Goal: Task Accomplishment & Management: Complete application form

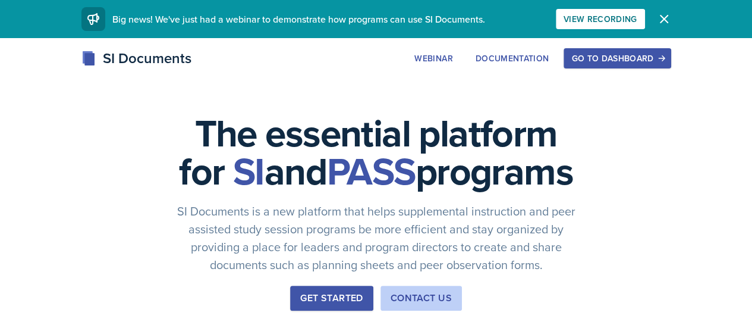
click at [663, 57] on div "Go to Dashboard" at bounding box center [618, 59] width 92 height 10
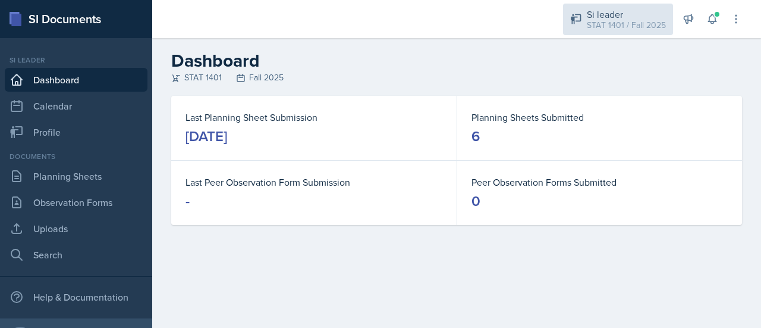
click at [645, 27] on div "STAT 1401 / Fall 2025" at bounding box center [626, 25] width 79 height 12
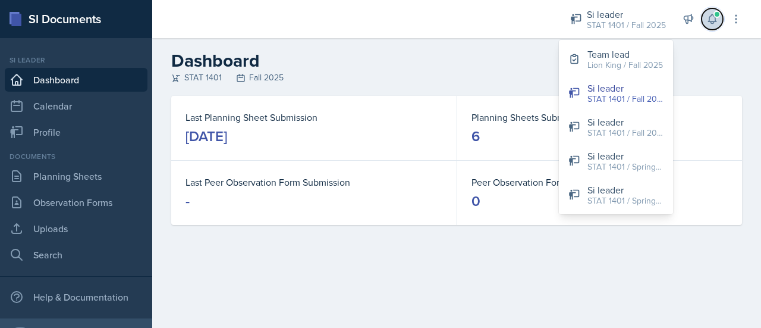
click at [719, 13] on span at bounding box center [717, 14] width 7 height 7
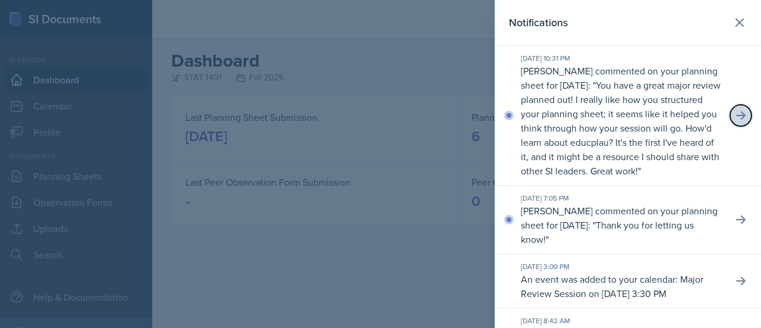
click at [730, 117] on button at bounding box center [740, 115] width 21 height 21
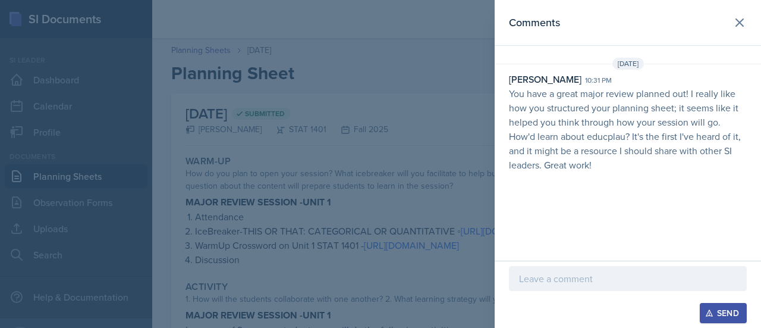
click at [583, 287] on div at bounding box center [628, 278] width 238 height 25
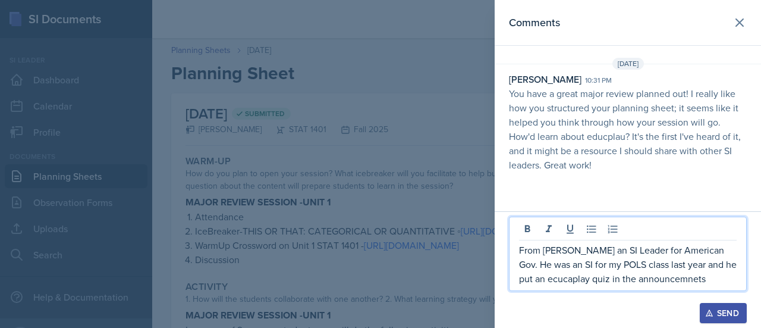
click at [526, 280] on p "From [PERSON_NAME] an SI Leader for American Gov. He was an SI for my POLS clas…" at bounding box center [628, 264] width 218 height 43
click at [531, 283] on p "From [PERSON_NAME] an SI Leader for American Gov. He was an SI for my POLS clas…" at bounding box center [628, 264] width 218 height 43
click at [673, 263] on p "From [PERSON_NAME] an SI Leader for American Gov. He was an SI for my POLS clas…" at bounding box center [628, 264] width 218 height 43
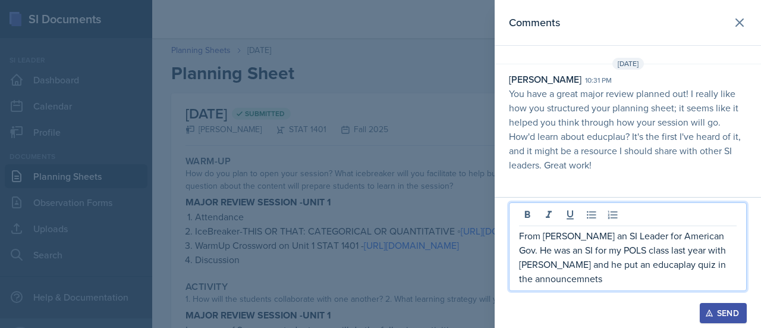
click at [648, 266] on p "From [PERSON_NAME] an SI Leader for American Gov. He was an SI for my POLS clas…" at bounding box center [628, 256] width 218 height 57
click at [565, 280] on p "From [PERSON_NAME] an SI Leader for American Gov. He was an SI for my POLS clas…" at bounding box center [628, 256] width 218 height 57
click at [578, 281] on p "From [PERSON_NAME] an SI Leader for American Gov. He was an SI for my POLS clas…" at bounding box center [628, 256] width 218 height 57
click at [629, 266] on p "From [PERSON_NAME] an SI Leader for American Gov. He was an SI for my POLS clas…" at bounding box center [628, 256] width 218 height 57
click at [705, 317] on button "Send" at bounding box center [723, 313] width 47 height 20
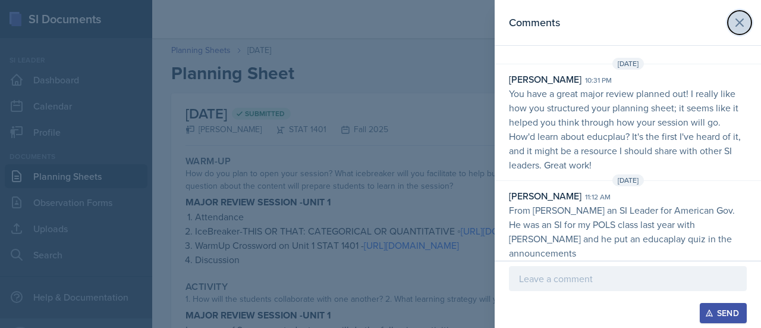
click at [743, 16] on icon at bounding box center [740, 22] width 14 height 14
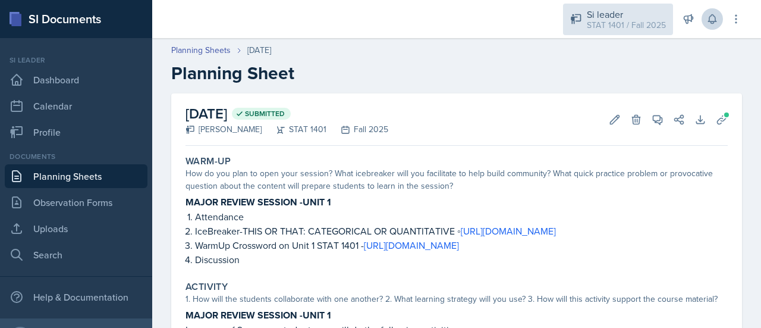
click at [610, 29] on div "STAT 1401 / Fall 2025" at bounding box center [626, 25] width 79 height 12
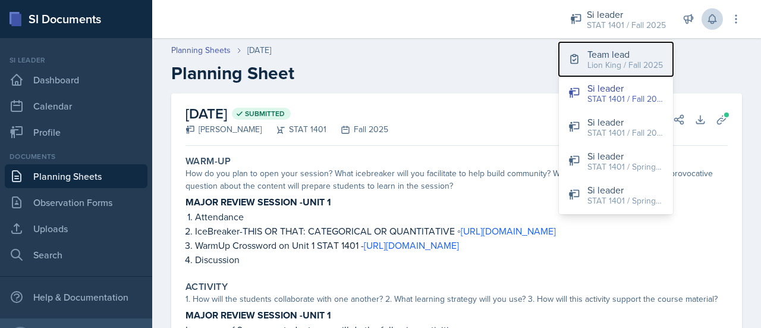
click at [616, 58] on div "Team lead" at bounding box center [626, 54] width 76 height 14
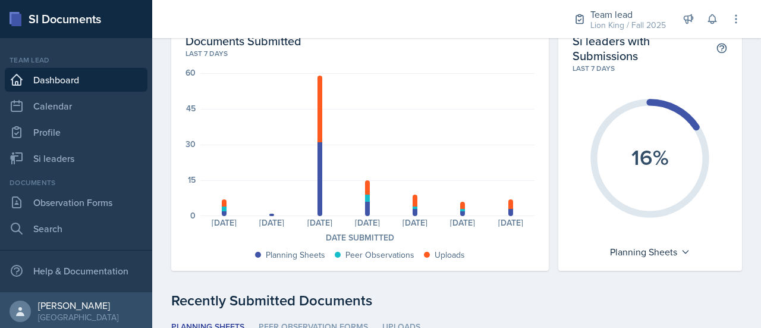
scroll to position [55, 0]
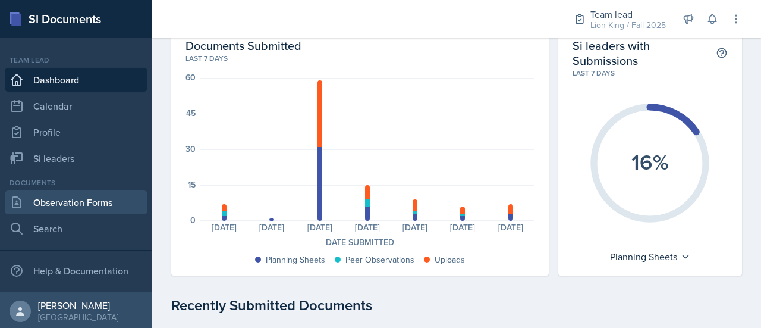
click at [108, 206] on link "Observation Forms" at bounding box center [76, 202] width 143 height 24
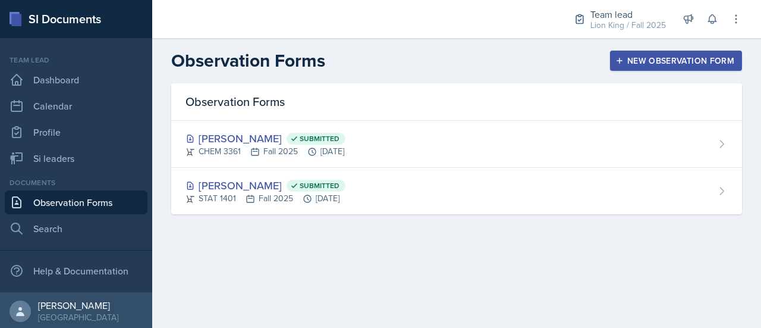
click at [683, 59] on div "New Observation Form" at bounding box center [676, 61] width 117 height 10
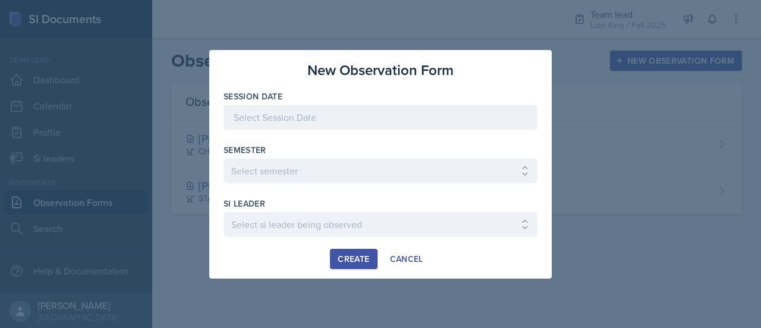
click at [427, 124] on div at bounding box center [381, 117] width 314 height 25
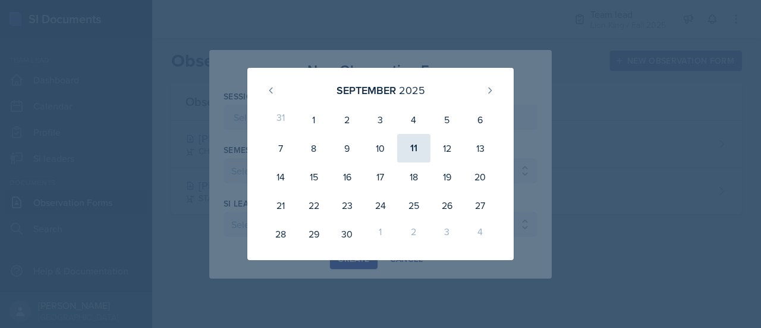
click at [422, 148] on div "11" at bounding box center [413, 148] width 33 height 29
type input "[DATE]"
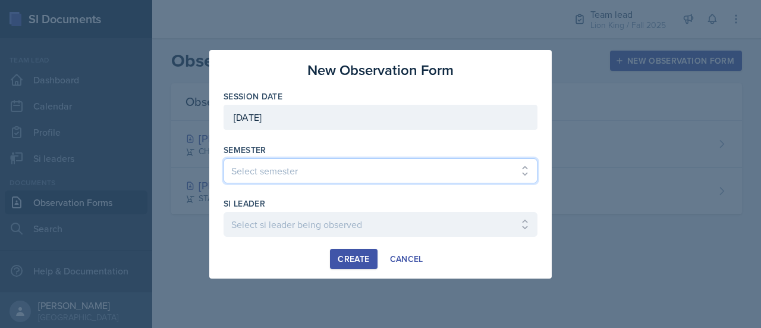
click at [385, 161] on select "Select semester All Spring 2021 Summer 2021 Spring 2022 Fall 2020 Fall 2021 Fal…" at bounding box center [381, 170] width 314 height 25
select select "2bed604d-1099-4043-b1bc-2365e8740244"
click at [224, 158] on select "Select semester All Spring 2021 Summer 2021 Spring 2022 Fall 2020 Fall 2021 Fal…" at bounding box center [381, 170] width 314 height 25
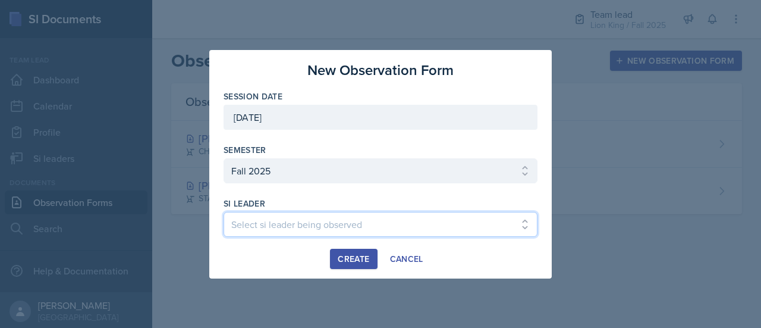
click at [432, 222] on select "Select si leader being observed [PERSON_NAME] / CHEM 1211 / Demon SI of [GEOGRA…" at bounding box center [381, 224] width 314 height 25
select select "252300a9-e337-4e35-8140-1e0380136a06"
click at [224, 212] on select "Select si leader being observed [PERSON_NAME] / CHEM 1211 / Demon SI of [GEOGRA…" at bounding box center [381, 224] width 314 height 25
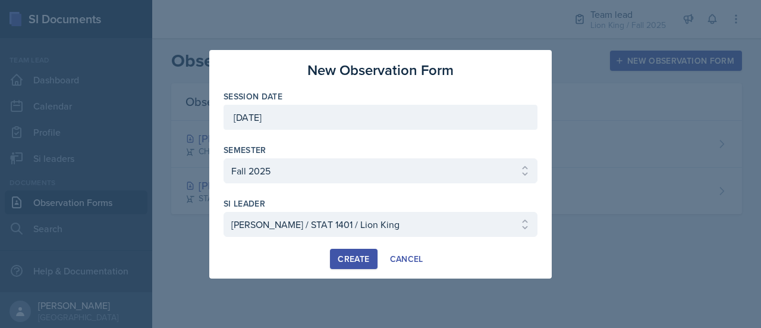
click at [341, 260] on div "Create" at bounding box center [354, 259] width 32 height 10
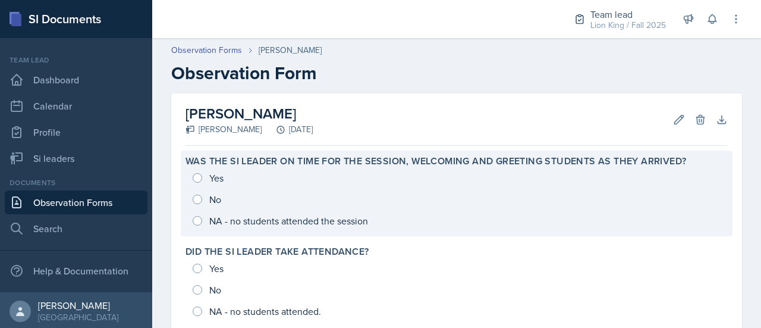
click at [193, 175] on div "Yes No NA - no students attended the session" at bounding box center [457, 199] width 542 height 64
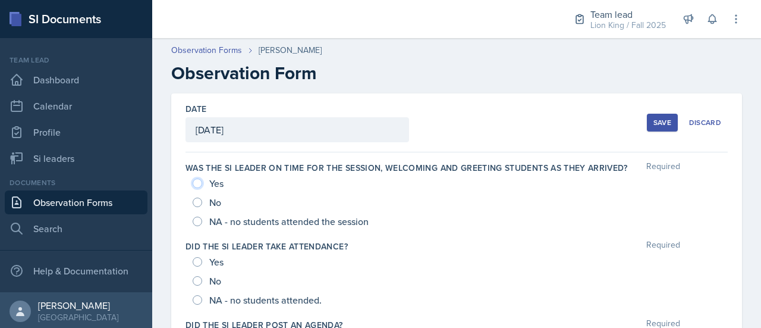
click at [194, 182] on input "Yes" at bounding box center [198, 183] width 10 height 10
radio input "true"
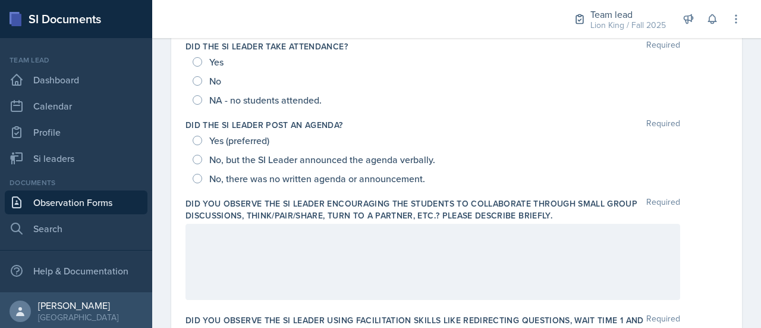
scroll to position [202, 0]
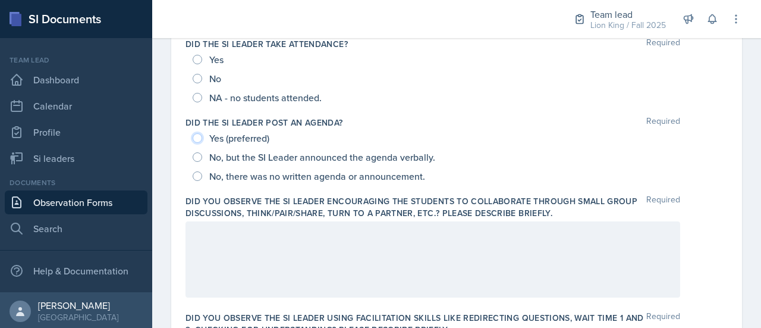
click at [197, 140] on input "Yes (preferred)" at bounding box center [198, 138] width 10 height 10
radio input "true"
click at [237, 251] on div at bounding box center [433, 259] width 495 height 76
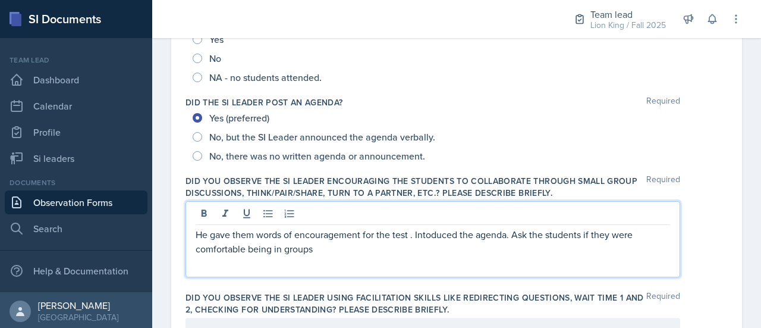
click at [435, 235] on p "He gave them words of encouragement for the test . Intoduced the agenda. Ask th…" at bounding box center [433, 241] width 475 height 29
click at [428, 234] on p "He gave them words of encouragement for the test . Intoduced the agenda. Ask th…" at bounding box center [433, 241] width 475 height 29
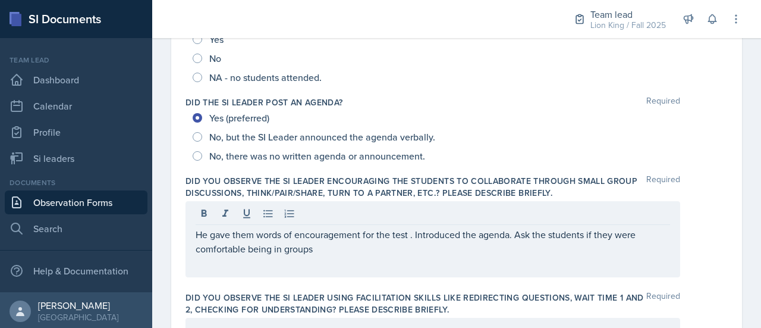
drag, startPoint x: 334, startPoint y: 255, endPoint x: 182, endPoint y: 219, distance: 156.3
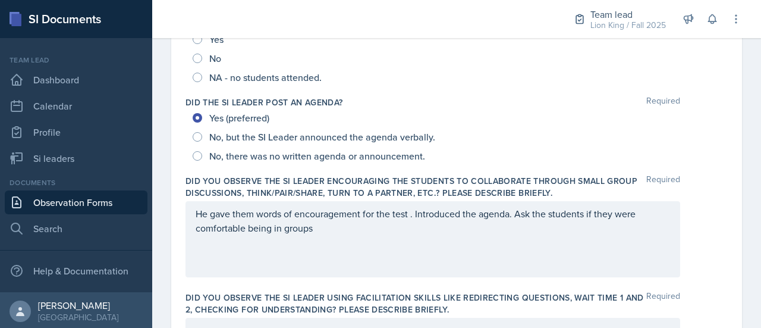
drag, startPoint x: 193, startPoint y: 214, endPoint x: 350, endPoint y: 230, distance: 157.9
click at [350, 230] on div "He gave them words of encouragement for the test . Introduced the agenda. Ask t…" at bounding box center [433, 239] width 495 height 76
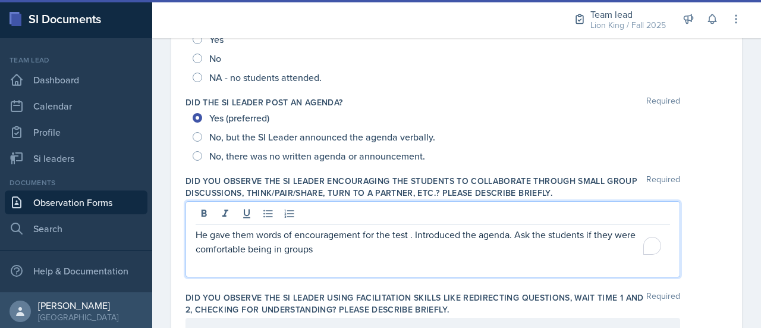
scroll to position [243, 0]
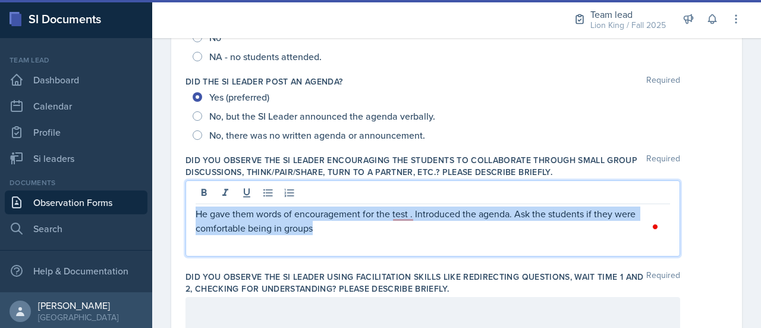
drag, startPoint x: 313, startPoint y: 228, endPoint x: 192, endPoint y: 202, distance: 124.7
click at [192, 202] on div "He gave them words of encouragement for the test . Introduced the agenda. Ask t…" at bounding box center [433, 218] width 495 height 76
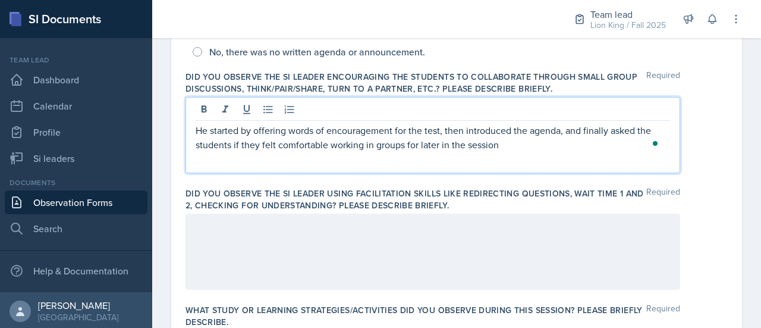
scroll to position [327, 0]
click at [454, 230] on div at bounding box center [433, 251] width 495 height 76
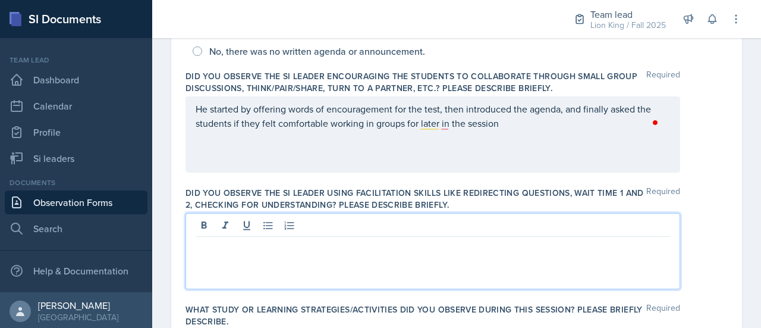
drag, startPoint x: 454, startPoint y: 230, endPoint x: 331, endPoint y: 253, distance: 125.9
click at [331, 253] on div at bounding box center [433, 251] width 495 height 76
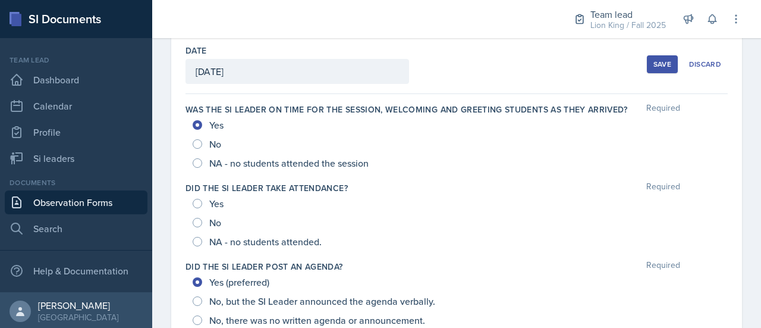
scroll to position [56, 0]
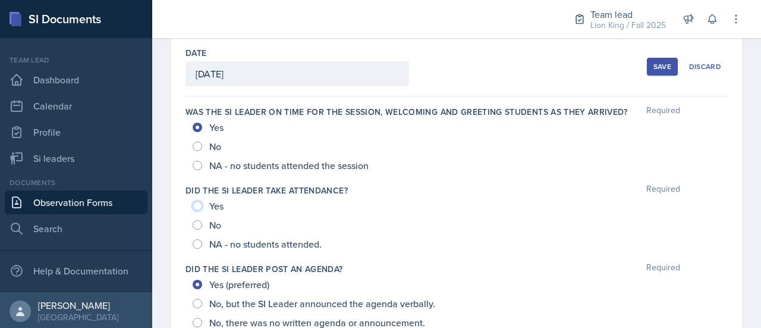
click at [197, 206] on input "Yes" at bounding box center [198, 206] width 10 height 10
radio input "true"
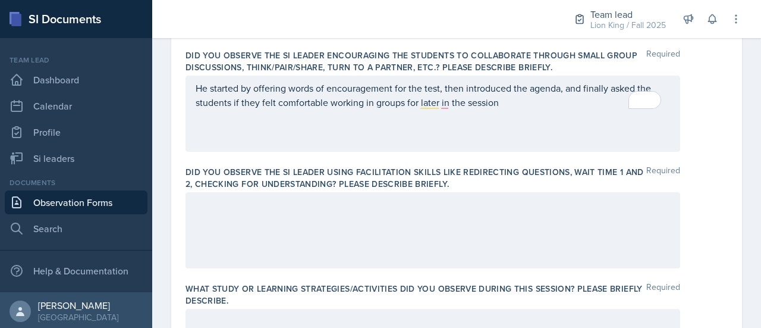
scroll to position [346, 0]
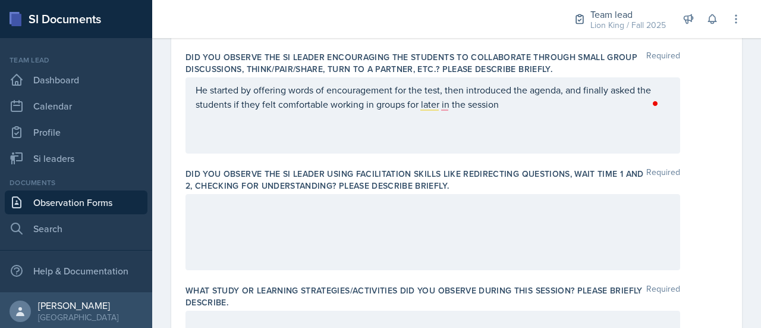
click at [448, 216] on div at bounding box center [433, 232] width 495 height 76
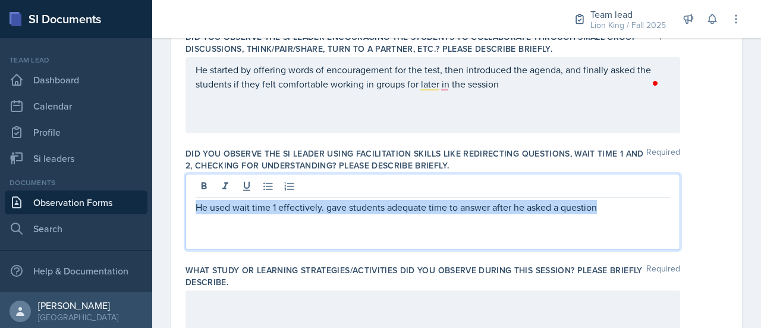
drag, startPoint x: 624, startPoint y: 209, endPoint x: 146, endPoint y: 194, distance: 477.8
click at [146, 194] on div "SI Documents Team lead Dashboard Calendar Profile Si leaders Documents Observat…" at bounding box center [380, 164] width 761 height 328
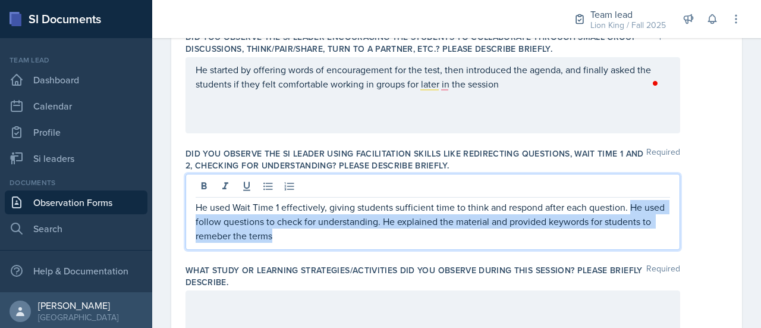
drag, startPoint x: 628, startPoint y: 206, endPoint x: 636, endPoint y: 240, distance: 35.1
click at [636, 240] on p "He used Wait Time 1 effectively, giving students sufficient time to think and r…" at bounding box center [433, 221] width 475 height 43
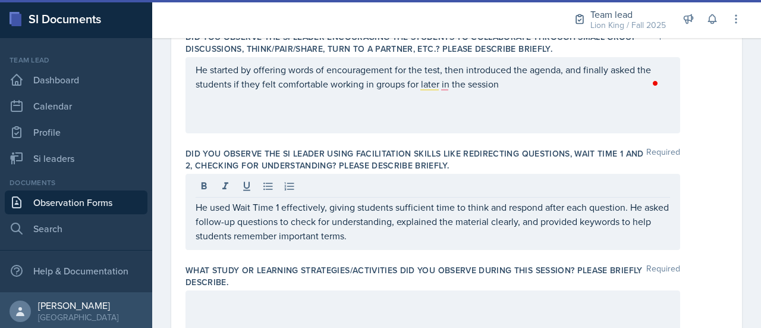
click at [632, 280] on label "What study or learning strategies/activities did you observe during this sessio…" at bounding box center [416, 276] width 461 height 24
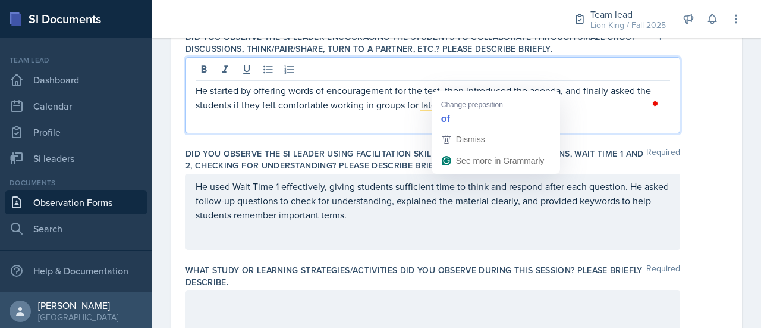
click at [445, 84] on p "He started by offering words of encouragement for the test, then introduced the…" at bounding box center [433, 97] width 475 height 29
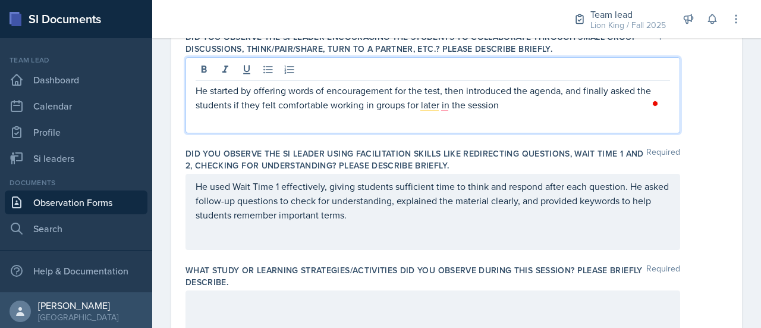
click at [448, 108] on p "He started by offering words of encouragement for the test, then introduced the…" at bounding box center [433, 97] width 475 height 29
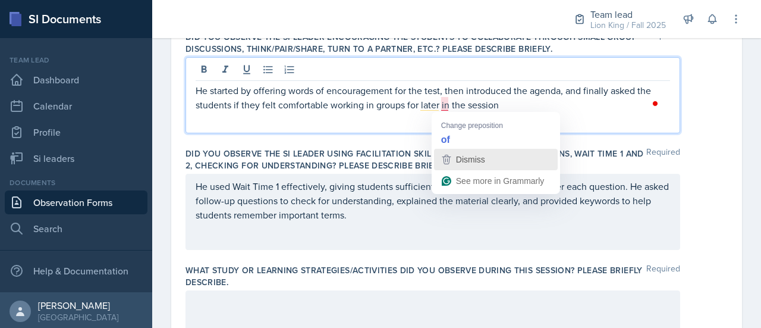
click at [461, 152] on div "Dismiss" at bounding box center [470, 159] width 32 height 18
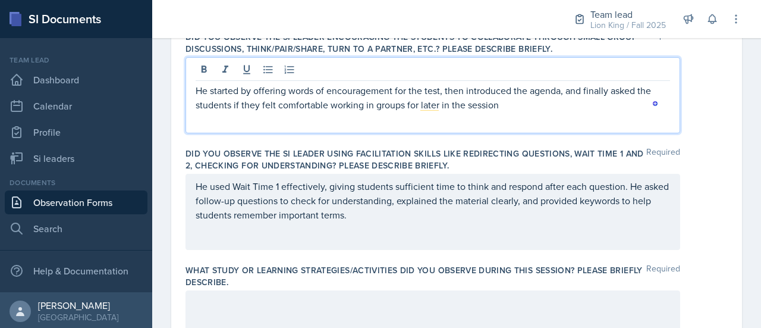
click at [384, 219] on p "He used Wait Time 1 effectively, giving students sufficient time to think and r…" at bounding box center [433, 200] width 475 height 43
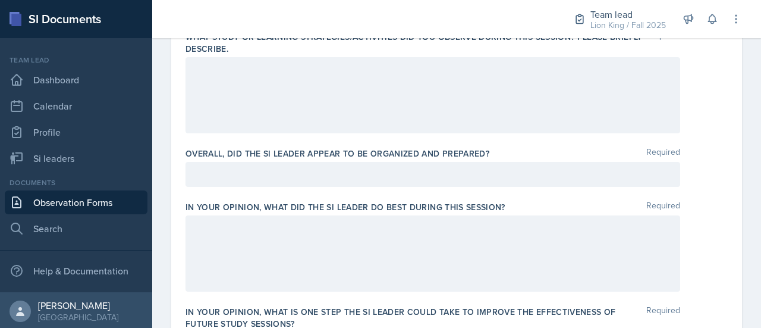
click at [627, 170] on p at bounding box center [433, 174] width 475 height 14
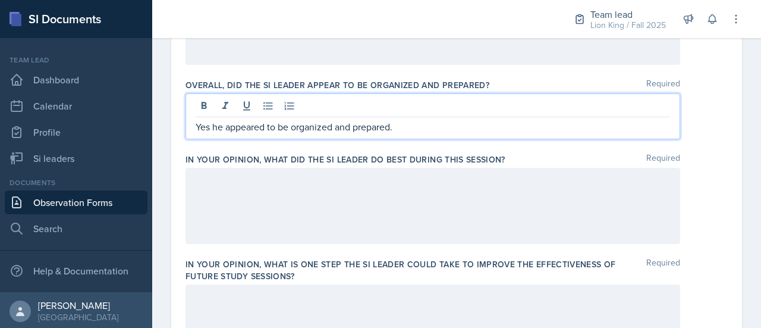
scroll to position [662, 0]
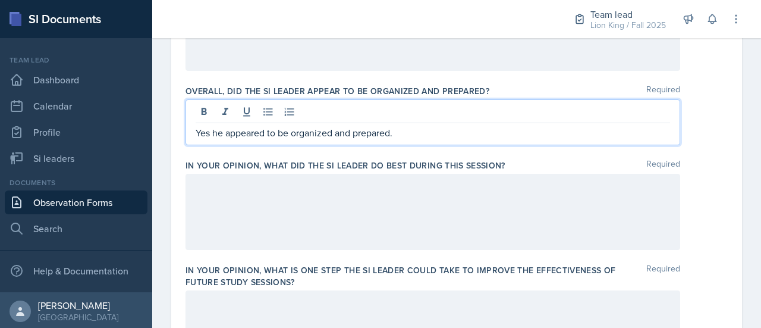
click at [635, 219] on div at bounding box center [433, 212] width 495 height 76
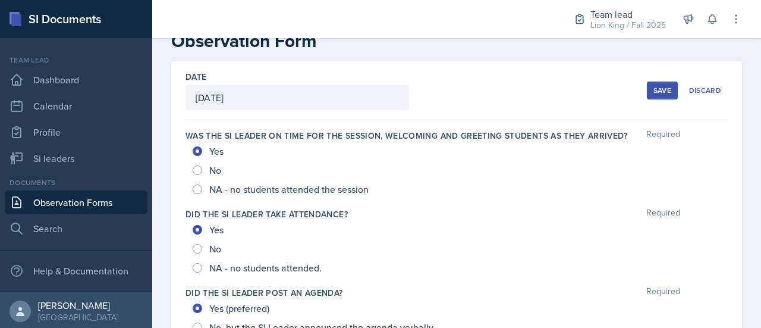
scroll to position [0, 0]
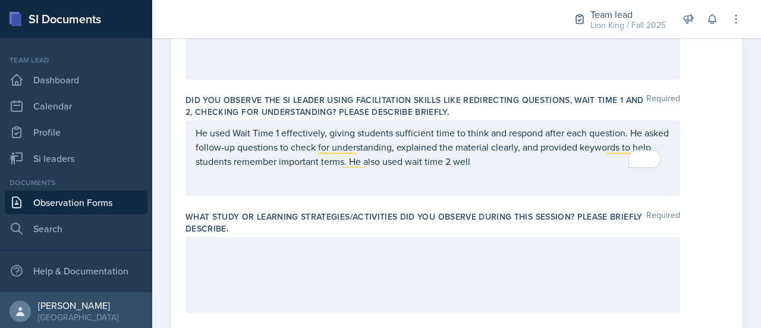
click at [629, 253] on p at bounding box center [433, 249] width 475 height 14
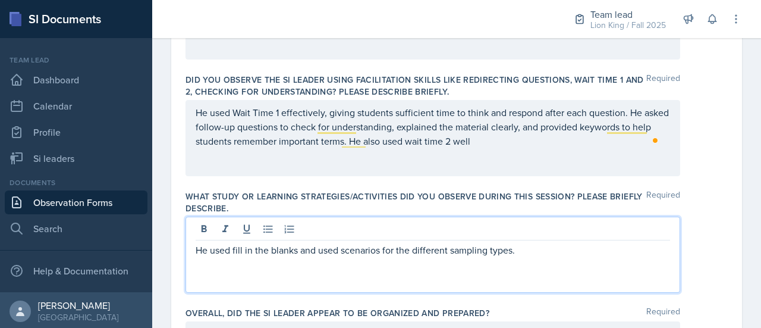
click at [299, 249] on p "He used fill in the blanks and used scenarios for the different sampling types." at bounding box center [433, 250] width 475 height 14
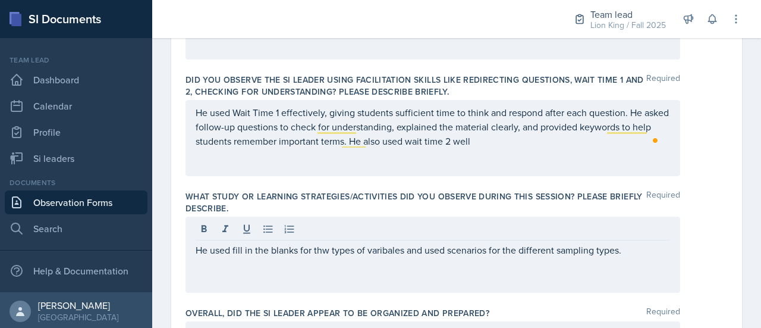
drag, startPoint x: 190, startPoint y: 244, endPoint x: 625, endPoint y: 255, distance: 434.3
click at [625, 255] on div "He used fill in the blanks for thw types of varibales and used scenarios for th…" at bounding box center [433, 255] width 495 height 76
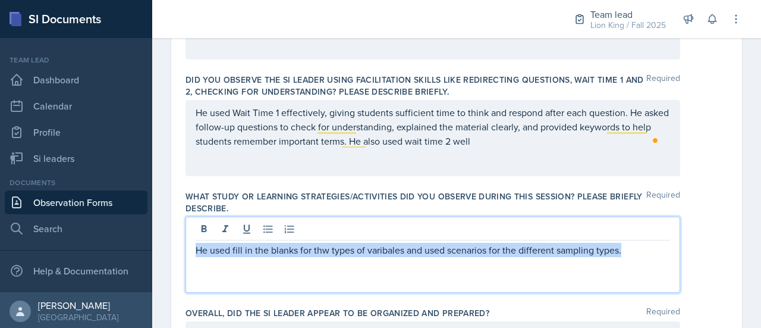
drag, startPoint x: 625, startPoint y: 255, endPoint x: 184, endPoint y: 242, distance: 440.3
click at [184, 242] on div "Date [DATE] [DATE] 31 1 2 3 4 5 6 7 8 9 10 11 12 13 14 15 16 17 18 19 20 21 22 …" at bounding box center [456, 230] width 571 height 1155
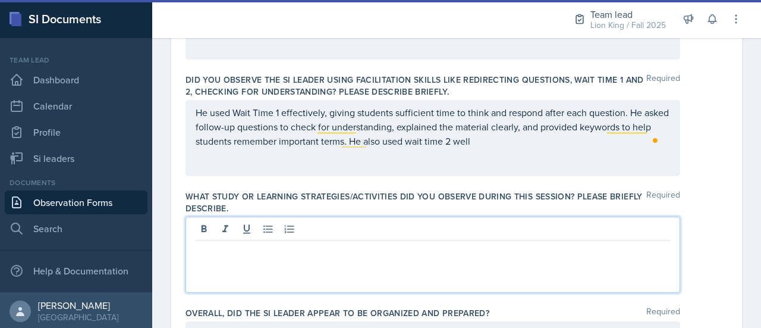
click at [226, 258] on div at bounding box center [433, 255] width 495 height 76
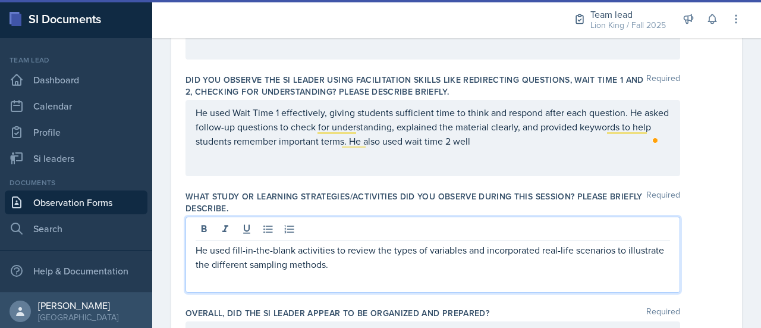
click at [226, 258] on p "He used fill-in-the-blank activities to review the types of variables and incor…" at bounding box center [433, 257] width 475 height 29
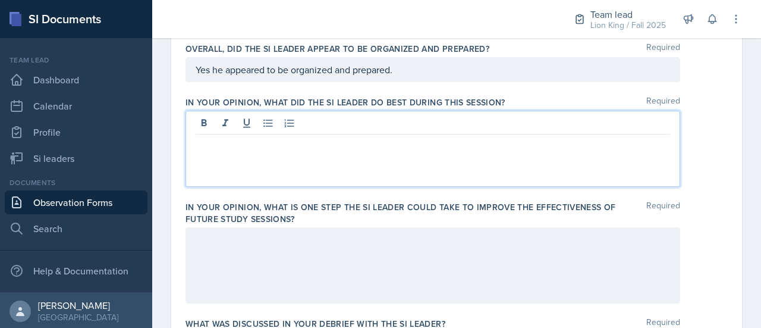
click at [456, 137] on p at bounding box center [433, 144] width 475 height 14
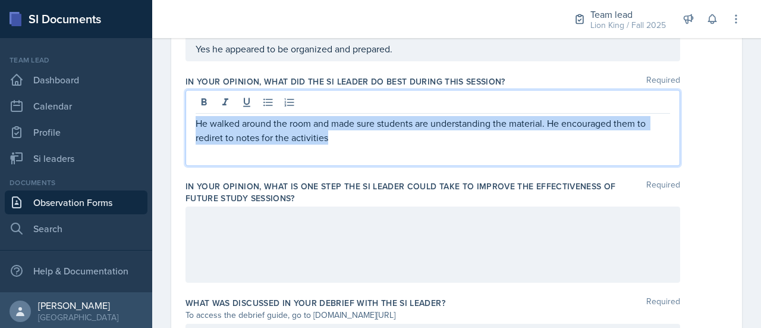
drag, startPoint x: 359, startPoint y: 141, endPoint x: 186, endPoint y: 113, distance: 174.7
click at [186, 113] on div "He walked around the room and made sure students are understanding the material…" at bounding box center [433, 128] width 495 height 76
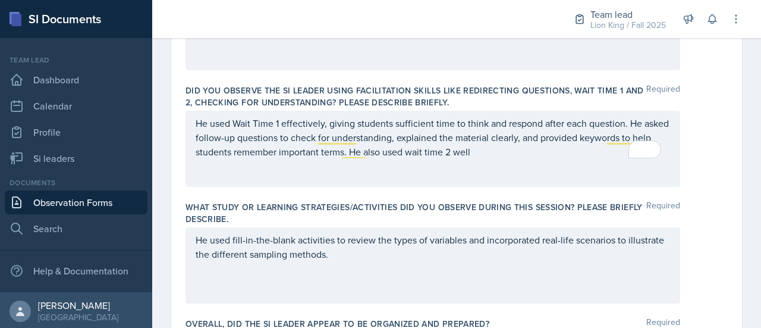
scroll to position [428, 0]
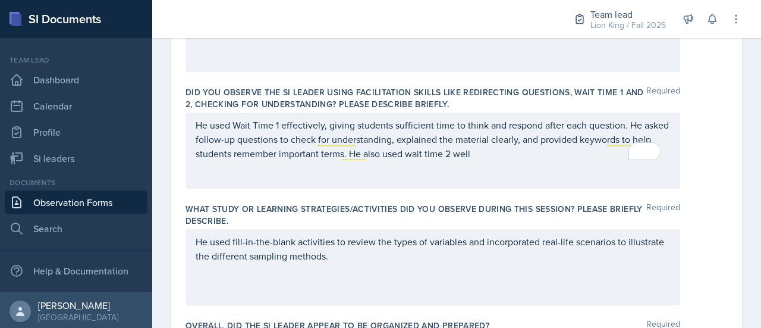
click at [513, 159] on div "He used Wait Time 1 effectively, giving students sufficient time to think and r…" at bounding box center [433, 150] width 495 height 76
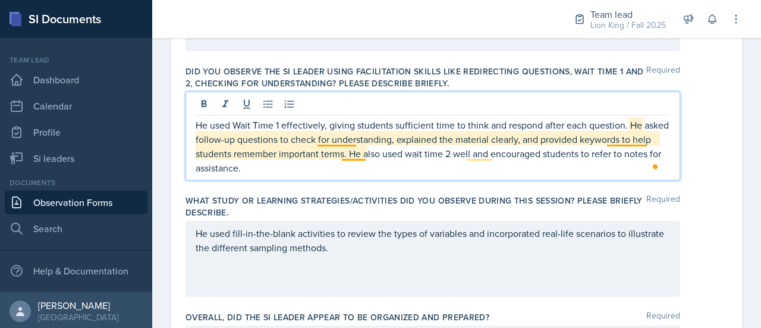
click at [344, 140] on p "He used Wait Time 1 effectively, giving students sufficient time to think and r…" at bounding box center [433, 146] width 475 height 57
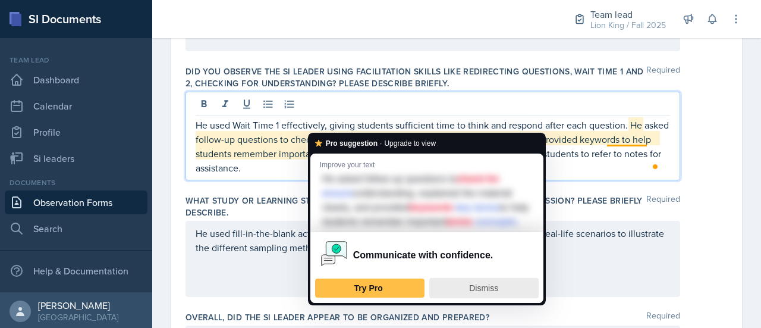
click at [475, 293] on span "Dismiss" at bounding box center [483, 288] width 29 height 10
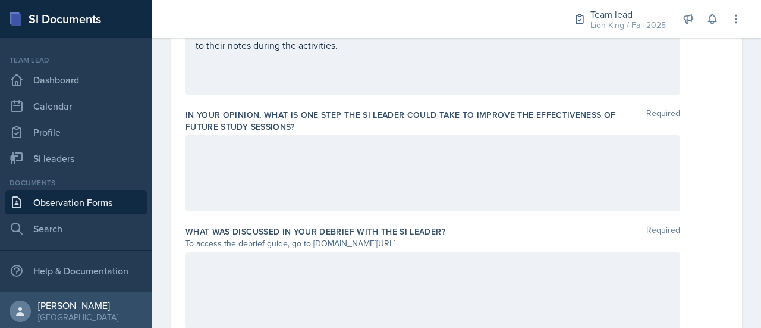
scroll to position [811, 0]
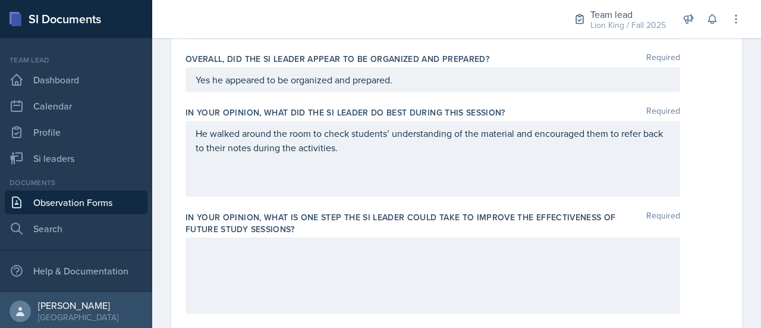
click at [636, 151] on p "He walked around the room to check students’ understanding of the material and …" at bounding box center [433, 140] width 475 height 29
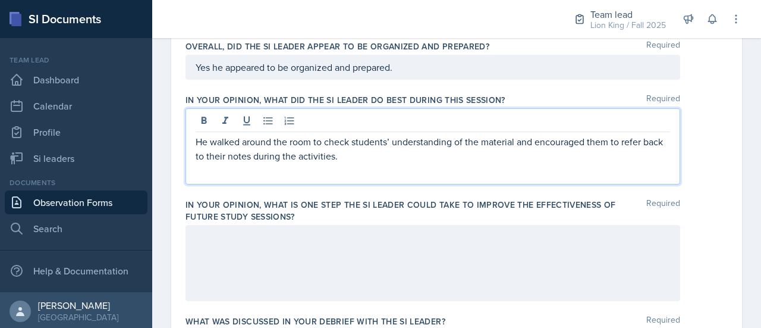
scroll to position [715, 0]
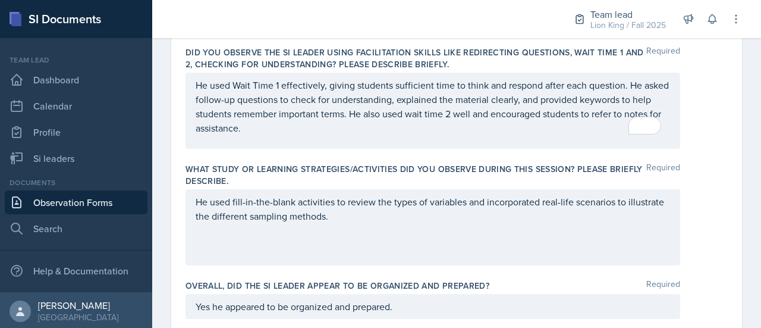
click at [638, 221] on p "He used fill-in-the-blank activities to review the types of variables and incor…" at bounding box center [433, 208] width 475 height 29
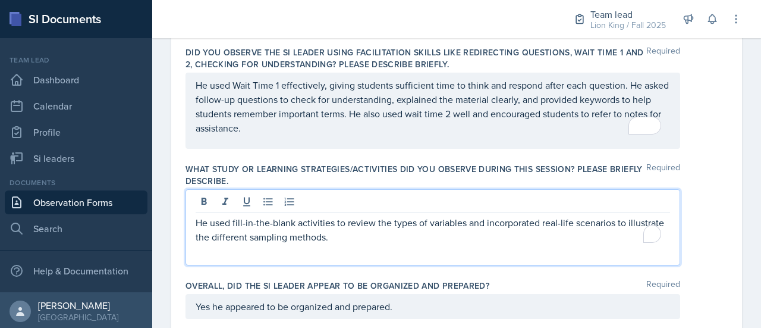
scroll to position [488, 0]
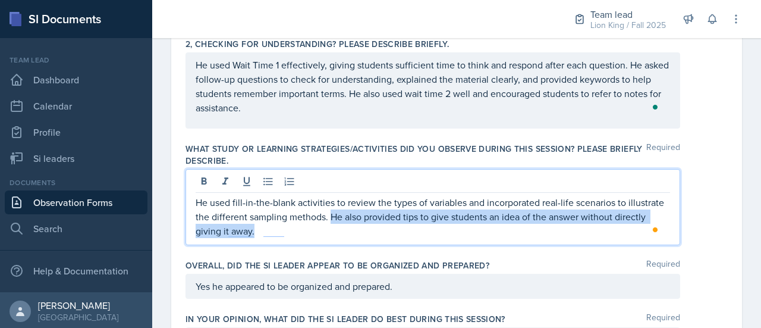
drag, startPoint x: 368, startPoint y: 215, endPoint x: 400, endPoint y: 231, distance: 36.2
click at [400, 231] on p "He used fill-in-the-blank activities to review the types of variables and incor…" at bounding box center [433, 216] width 475 height 43
copy p "He also provided tips to give students an idea of the answer without directly g…"
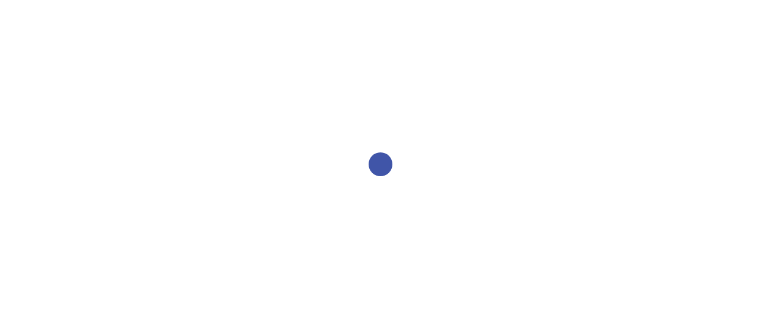
select select "2bed604d-1099-4043-b1bc-2365e8740244"
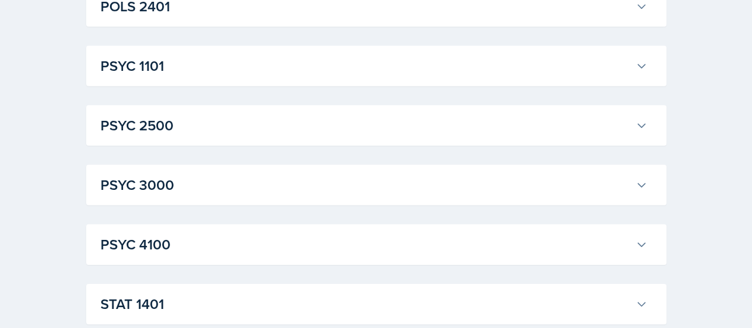
scroll to position [1799, 0]
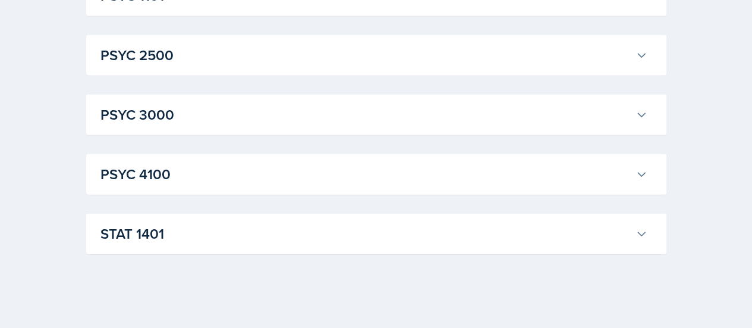
click at [489, 241] on h3 "STAT 1401" at bounding box center [366, 233] width 531 height 21
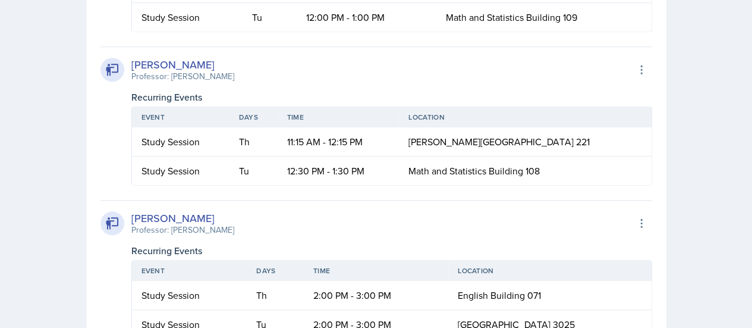
scroll to position [2853, 0]
click at [615, 108] on th "Location" at bounding box center [525, 116] width 252 height 20
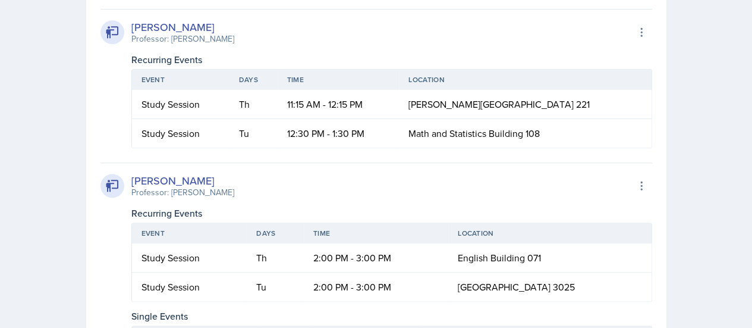
scroll to position [2889, 0]
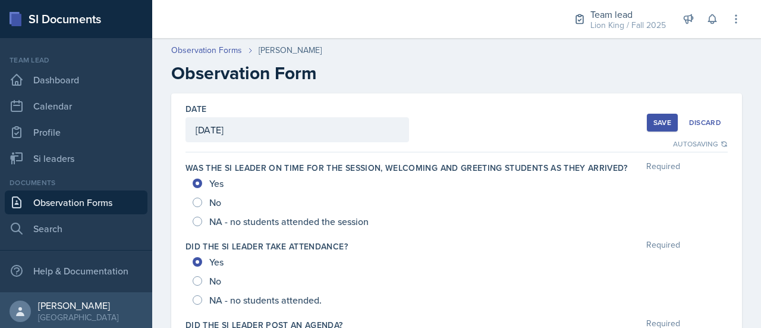
scroll to position [488, 0]
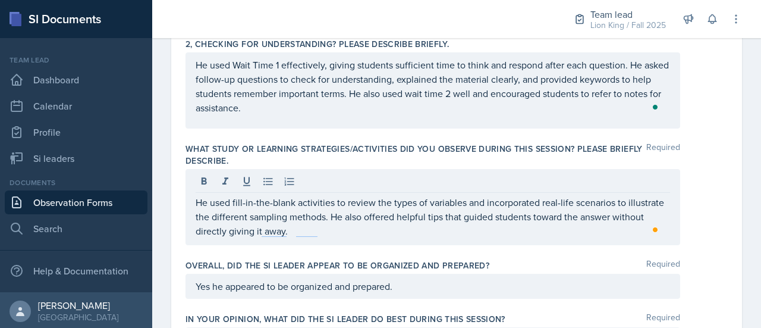
click at [608, 116] on div "He used Wait Time 1 effectively, giving students sufficient time to think and r…" at bounding box center [433, 90] width 495 height 76
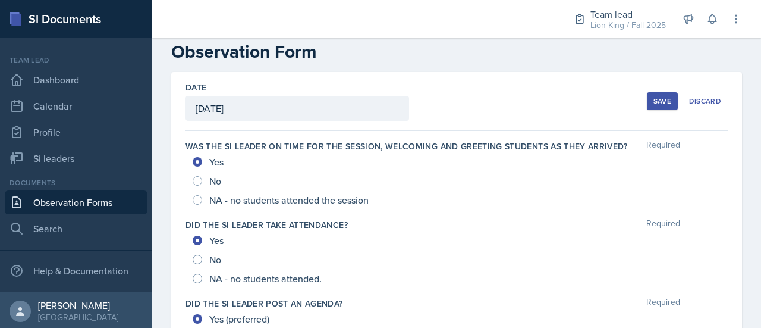
scroll to position [0, 0]
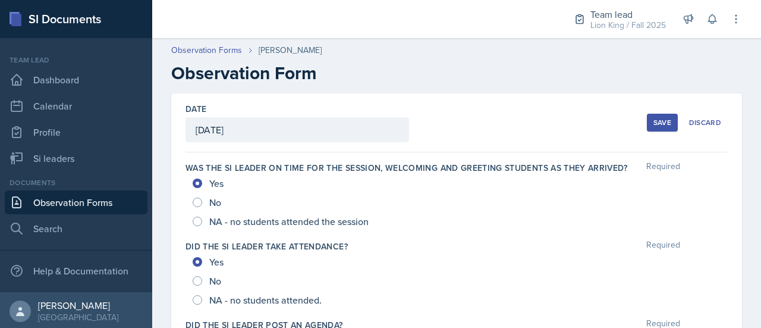
click at [664, 124] on button "Save" at bounding box center [662, 123] width 31 height 18
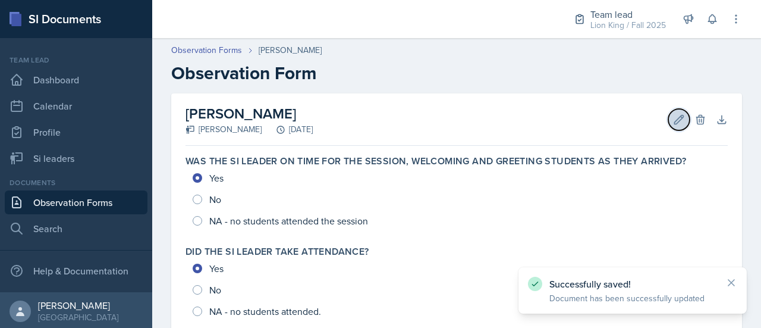
click at [669, 117] on button "Edit" at bounding box center [679, 119] width 21 height 21
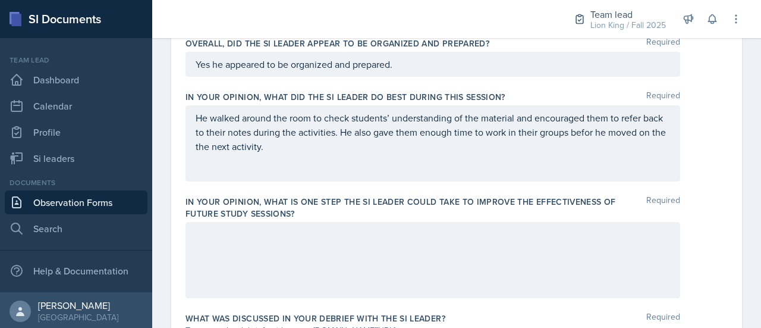
scroll to position [709, 0]
click at [309, 149] on p "He walked around the room to check students’ understanding of the material and …" at bounding box center [433, 132] width 475 height 43
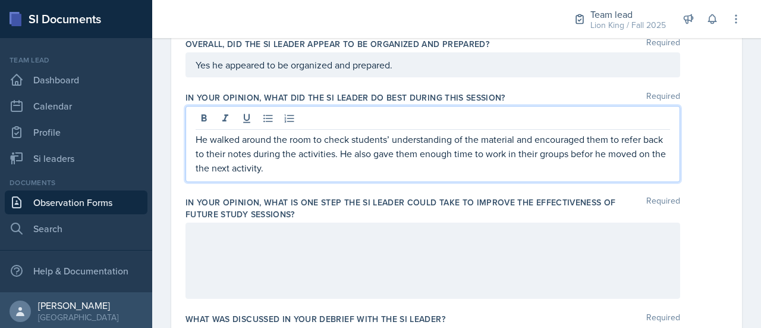
scroll to position [729, 0]
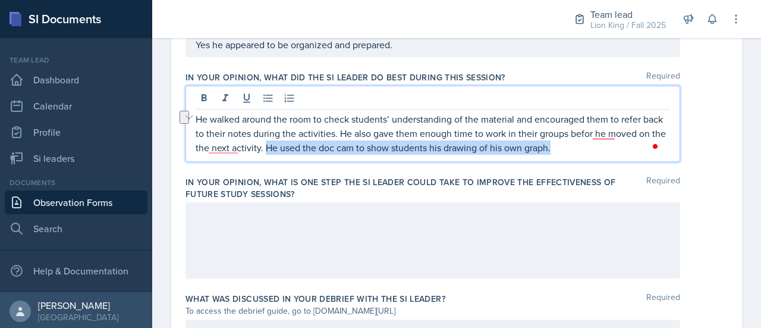
drag, startPoint x: 294, startPoint y: 144, endPoint x: 588, endPoint y: 143, distance: 293.8
click at [588, 143] on p "He walked around the room to check students’ understanding of the material and …" at bounding box center [433, 133] width 475 height 43
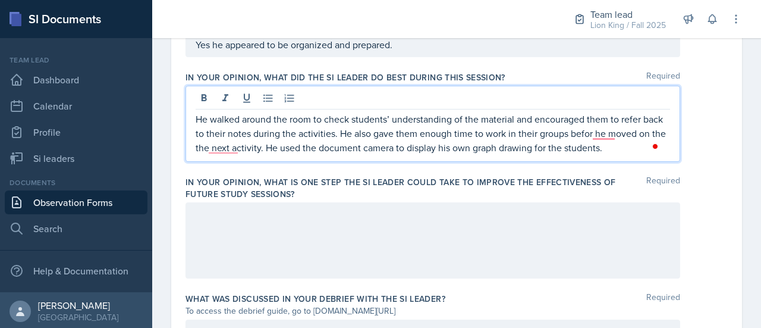
click at [390, 146] on p "He walked around the room to check students’ understanding of the material and …" at bounding box center [433, 133] width 475 height 43
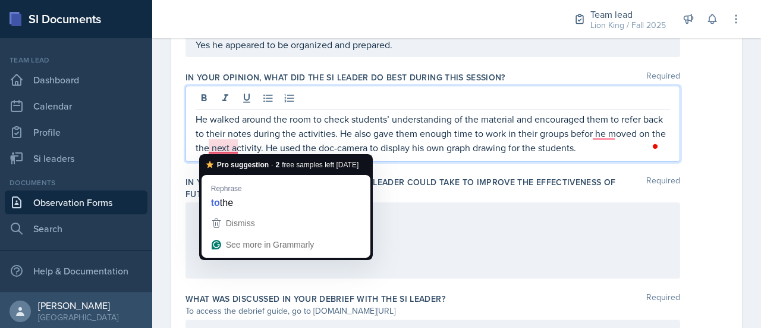
click at [225, 146] on p "He walked around the room to check students’ understanding of the material and …" at bounding box center [433, 133] width 475 height 43
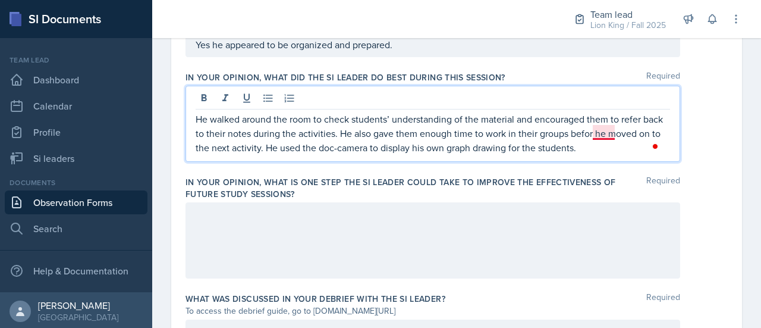
click at [602, 134] on p "He walked around the room to check students’ understanding of the material and …" at bounding box center [433, 133] width 475 height 43
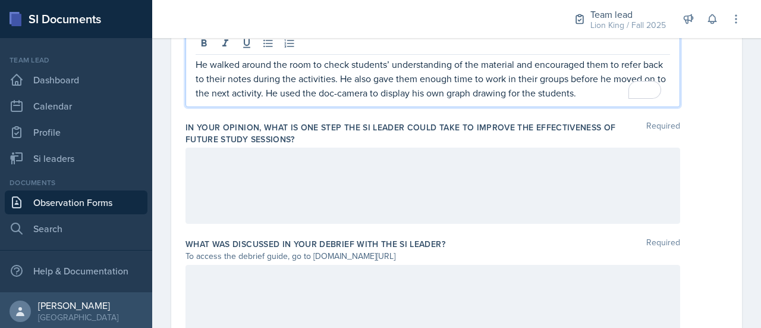
scroll to position [782, 0]
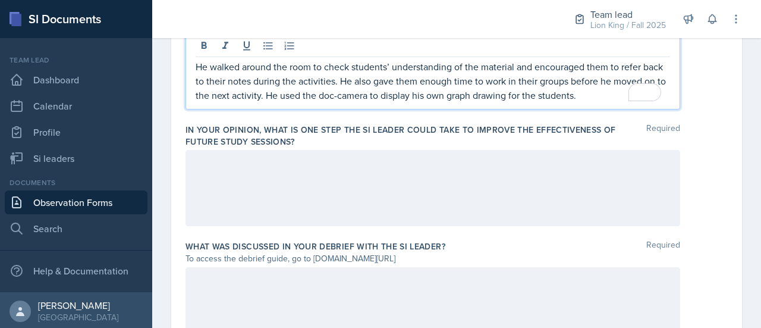
click at [639, 167] on div at bounding box center [433, 188] width 495 height 76
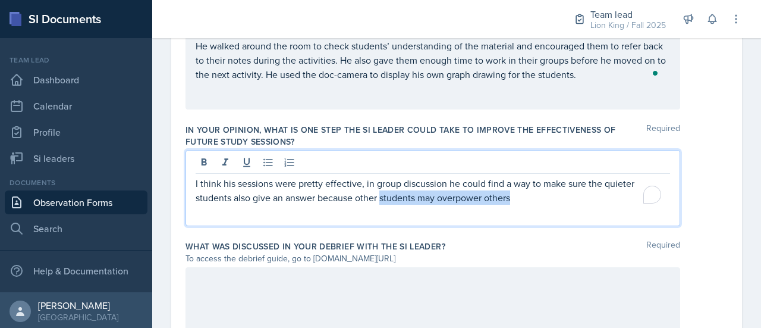
drag, startPoint x: 192, startPoint y: 187, endPoint x: 572, endPoint y: 190, distance: 380.1
click at [572, 190] on div "I think his sessions were pretty effective, in group discussion he could find a…" at bounding box center [433, 188] width 495 height 76
click at [526, 199] on p "I think his sessions were pretty effective, in group discussion he could find a…" at bounding box center [433, 190] width 475 height 29
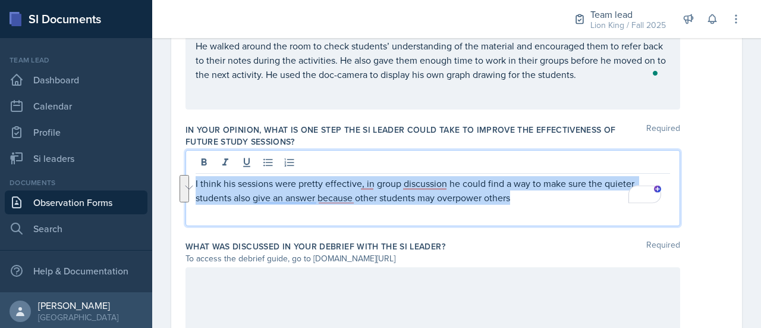
drag, startPoint x: 526, startPoint y: 199, endPoint x: 152, endPoint y: 173, distance: 375.6
click at [152, 173] on div "SI Documents Team lead Dashboard Calendar Profile Si leaders Documents Observat…" at bounding box center [380, 164] width 761 height 328
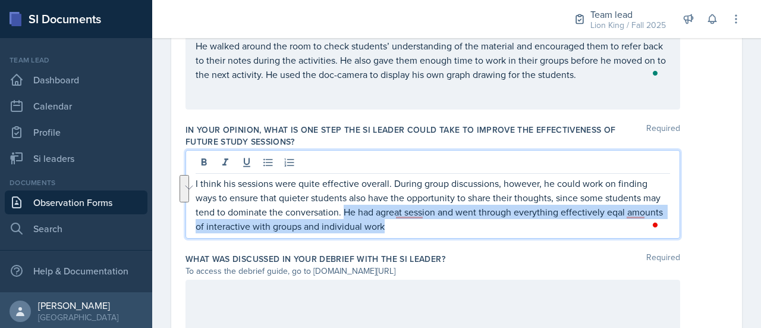
drag, startPoint x: 362, startPoint y: 206, endPoint x: 434, endPoint y: 226, distance: 74.6
click at [434, 226] on p "I think his sessions were quite effective overall. During group discussions, ho…" at bounding box center [433, 204] width 475 height 57
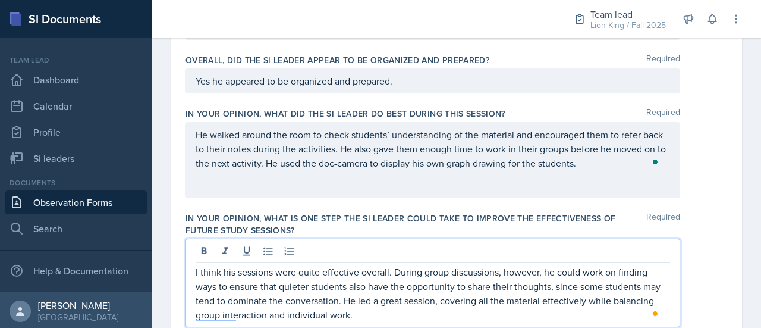
scroll to position [691, 0]
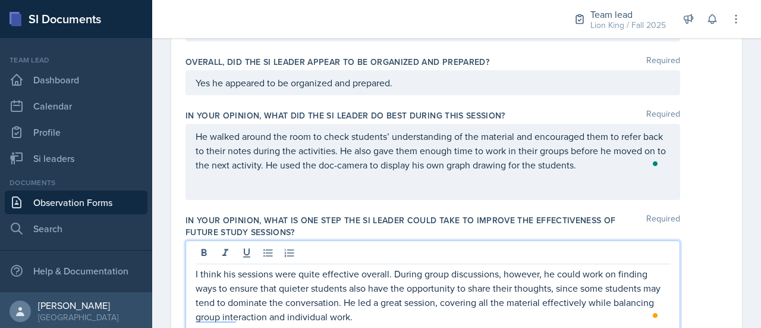
click at [317, 165] on p "He walked around the room to check students’ understanding of the material and …" at bounding box center [433, 150] width 475 height 43
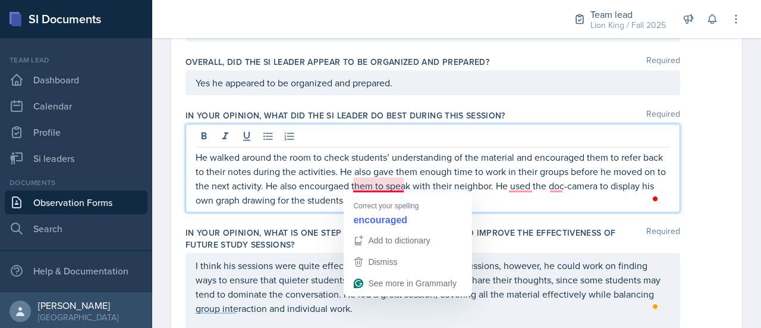
click at [393, 184] on p "He walked around the room to check students’ understanding of the material and …" at bounding box center [433, 178] width 475 height 57
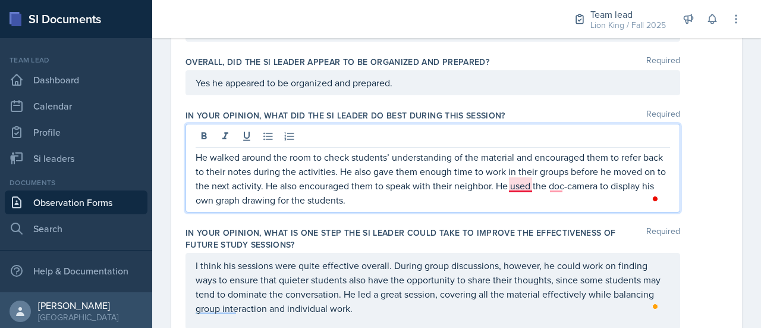
click at [521, 187] on p "He walked around the room to check students’ understanding of the material and …" at bounding box center [433, 178] width 475 height 57
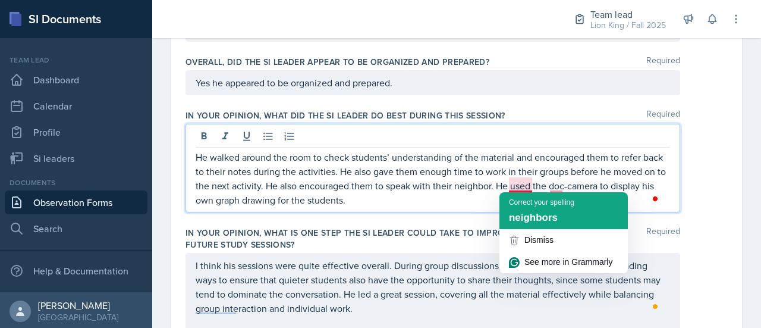
click at [539, 220] on span "neighbors" at bounding box center [533, 217] width 49 height 11
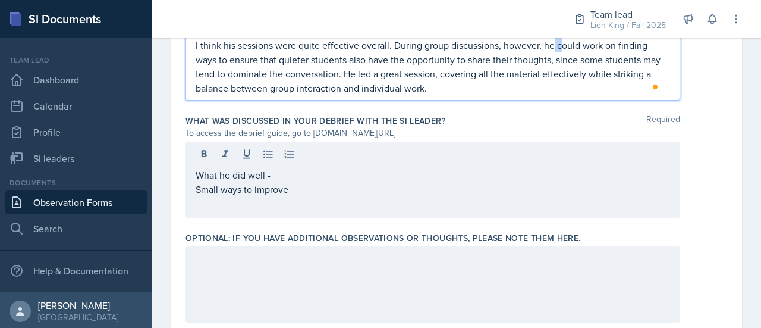
scroll to position [918, 0]
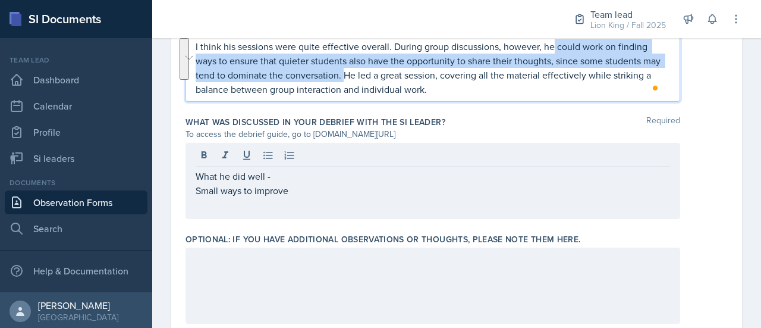
drag, startPoint x: 552, startPoint y: 40, endPoint x: 362, endPoint y: 73, distance: 193.2
click at [362, 73] on p "I think his sessions were quite effective overall. During group discussions, ho…" at bounding box center [433, 67] width 475 height 57
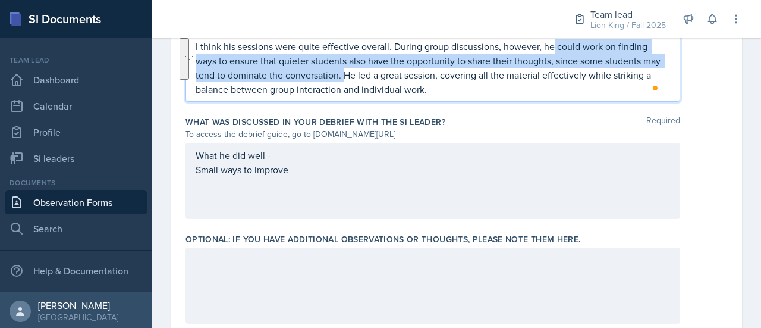
copy p "could work on finding ways to ensure that quieter students also have the opport…"
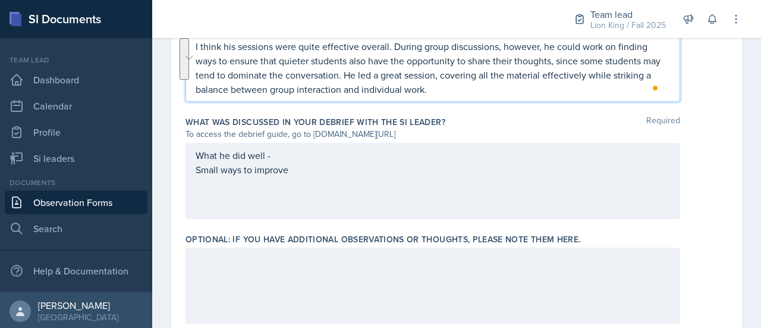
click at [307, 175] on div "What he did well - Small ways to improve" at bounding box center [433, 181] width 495 height 76
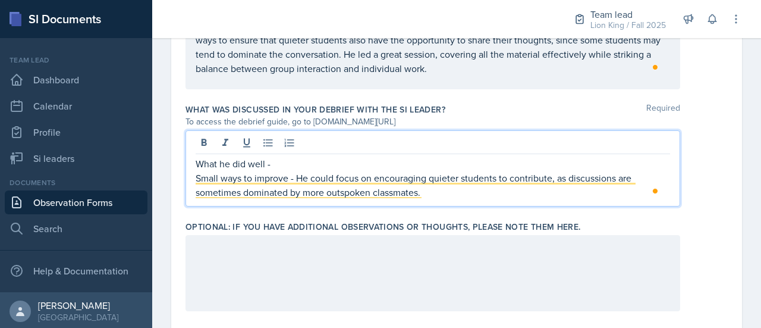
click at [288, 162] on p "What he did well -" at bounding box center [433, 163] width 475 height 14
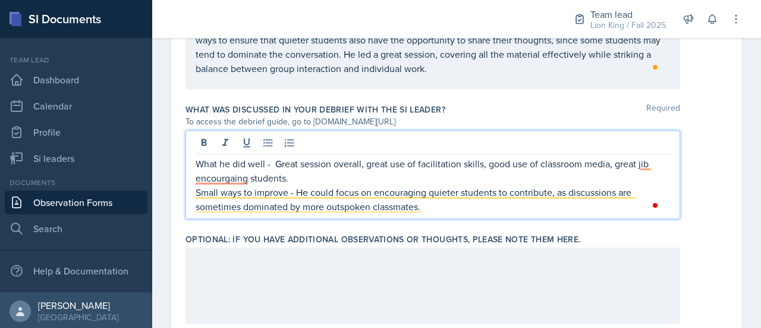
click at [283, 262] on div at bounding box center [433, 285] width 495 height 76
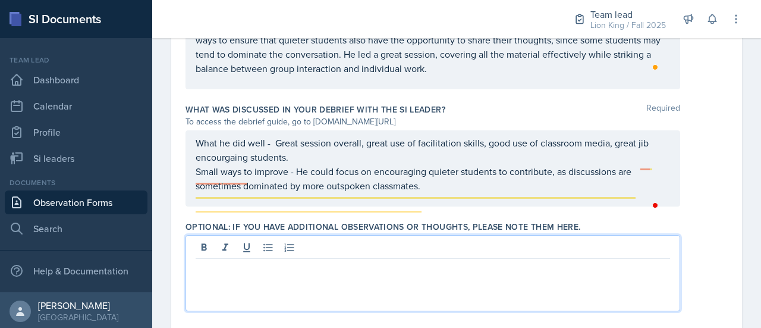
scroll to position [906, 0]
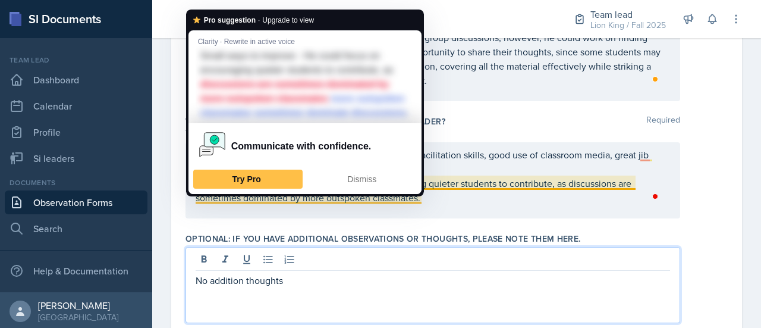
click at [212, 159] on img at bounding box center [212, 144] width 29 height 29
click at [356, 189] on div "Dismiss" at bounding box center [362, 179] width 99 height 19
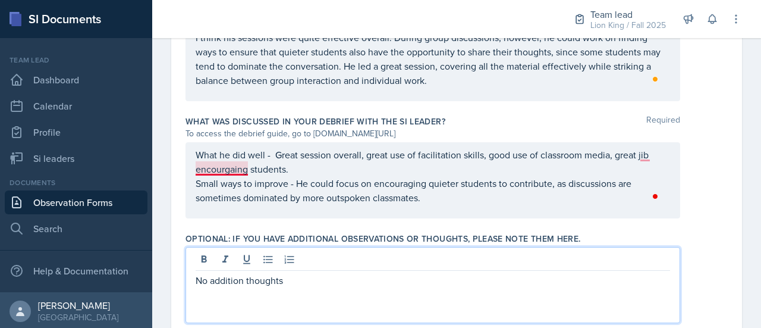
click at [237, 167] on p "What he did well - Great session overall, great use of facilitation skills, goo…" at bounding box center [433, 162] width 475 height 29
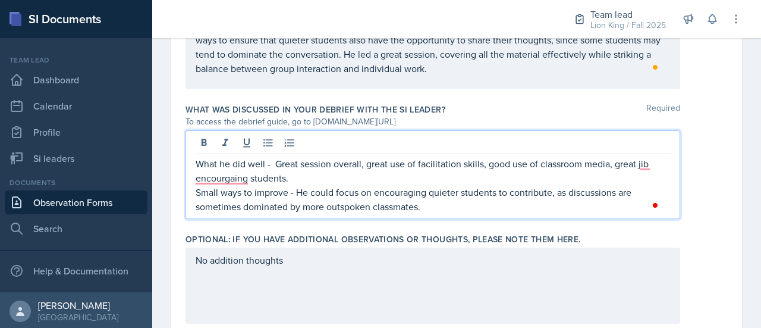
click at [240, 181] on p "What he did well - Great session overall, great use of facilitation skills, goo…" at bounding box center [433, 170] width 475 height 29
click at [641, 164] on p "What he did well - Great session overall, great use of facilitation skills, goo…" at bounding box center [433, 170] width 475 height 29
click at [221, 178] on p "What he did well - Great session overall, great use of facilitation skills, goo…" at bounding box center [433, 170] width 475 height 29
click at [633, 274] on div "No addition thoughts" at bounding box center [433, 285] width 495 height 76
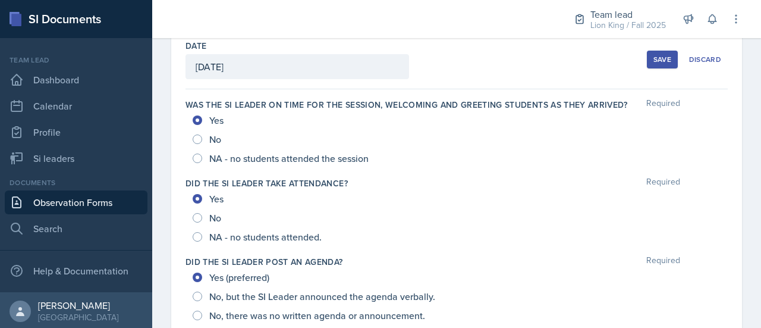
scroll to position [0, 0]
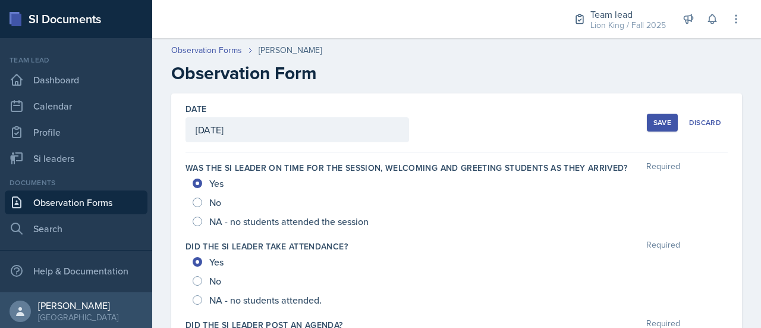
click at [657, 121] on div "Save" at bounding box center [663, 123] width 18 height 10
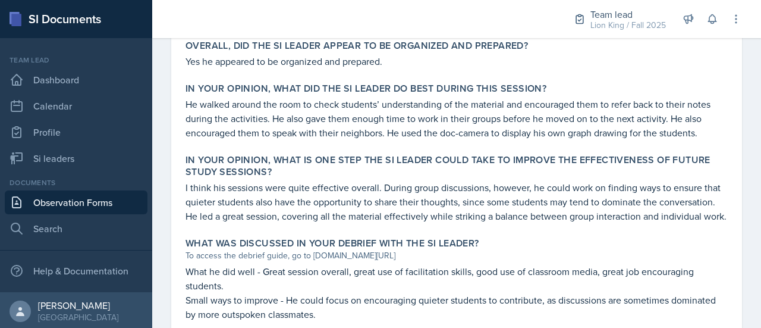
scroll to position [740, 0]
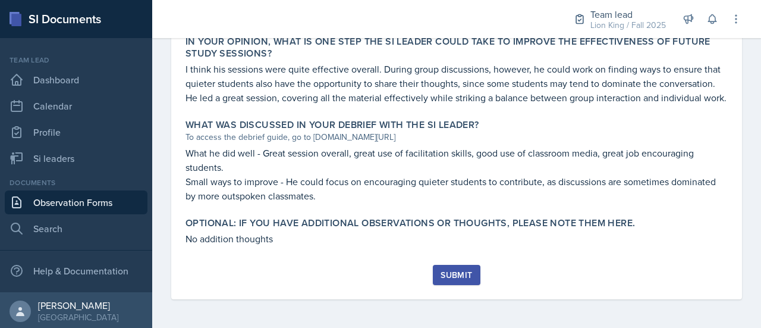
click at [447, 275] on div "Submit" at bounding box center [457, 275] width 32 height 10
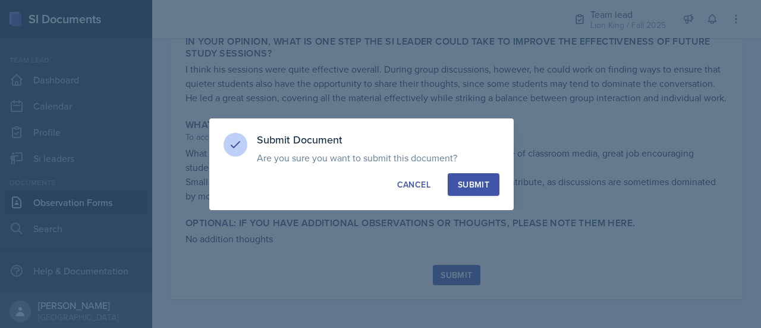
click at [465, 182] on div "Submit" at bounding box center [474, 184] width 32 height 12
radio input "true"
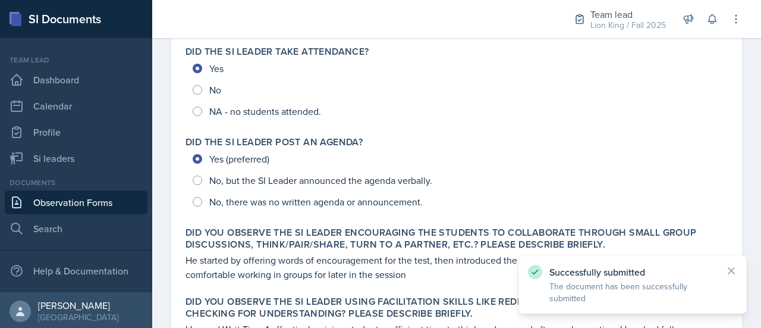
scroll to position [141, 0]
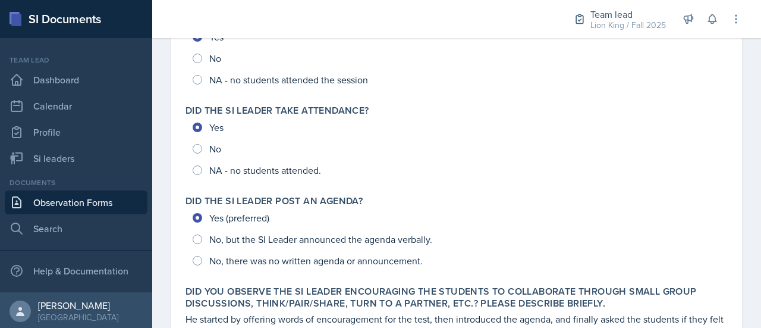
click at [686, 168] on div "Yes No NA - no students attended." at bounding box center [457, 149] width 542 height 64
click at [709, 133] on div "Yes No NA - no students attended." at bounding box center [457, 149] width 542 height 64
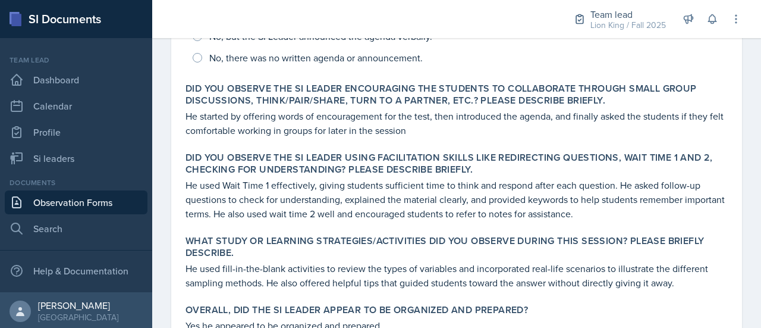
scroll to position [349, 0]
